Goal: Find specific page/section: Find specific page/section

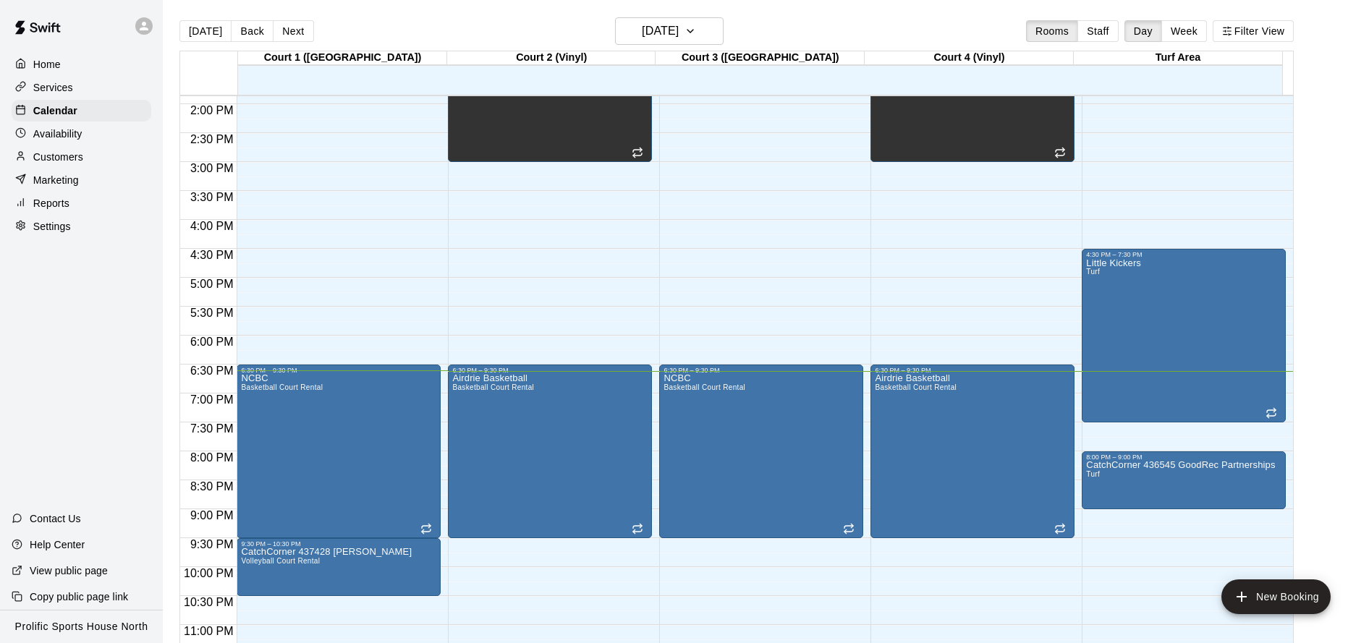
scroll to position [808, 0]
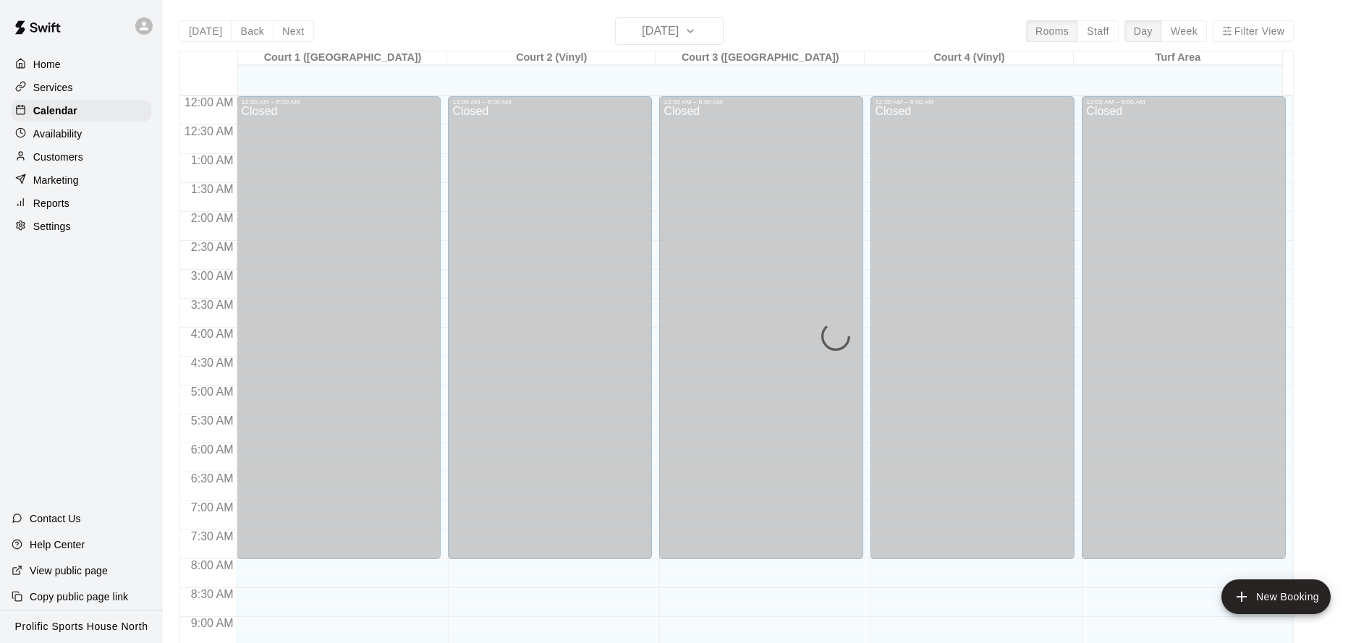
scroll to position [782, 0]
